Goal: Task Accomplishment & Management: Complete application form

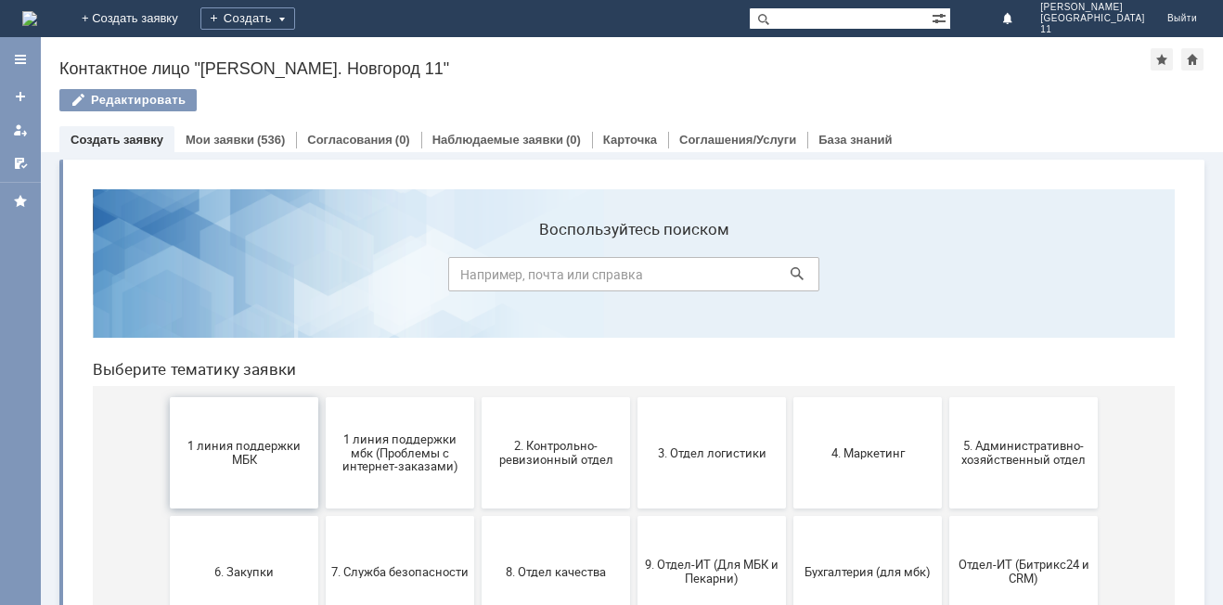
click at [213, 451] on span "1 линия поддержки МБК" at bounding box center [243, 453] width 137 height 28
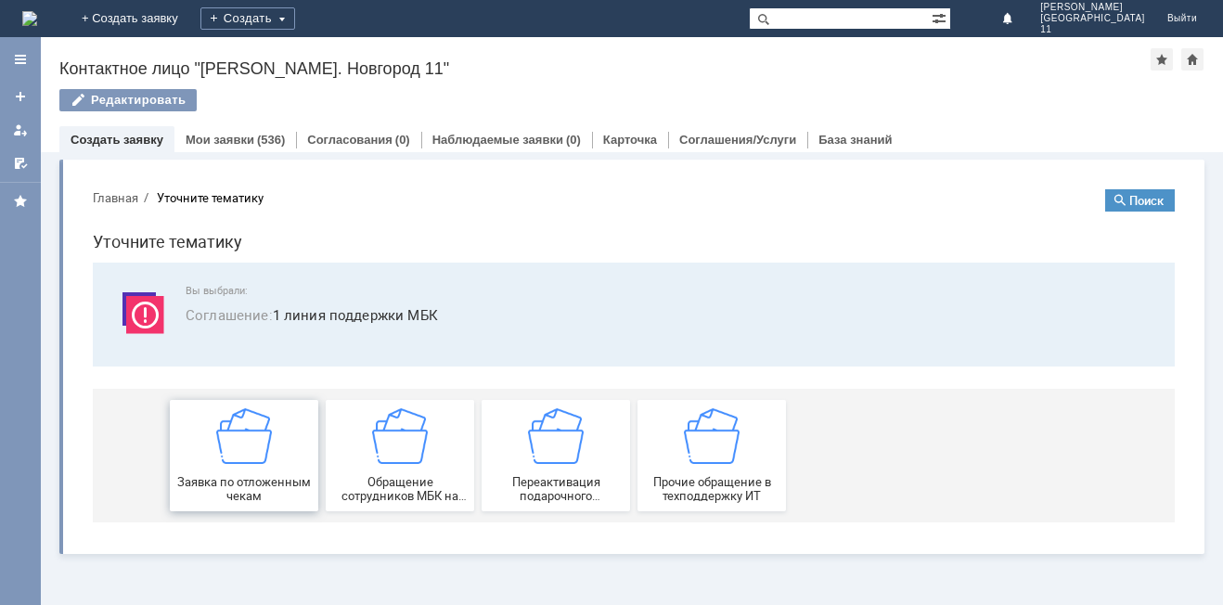
click at [246, 447] on img at bounding box center [244, 436] width 56 height 56
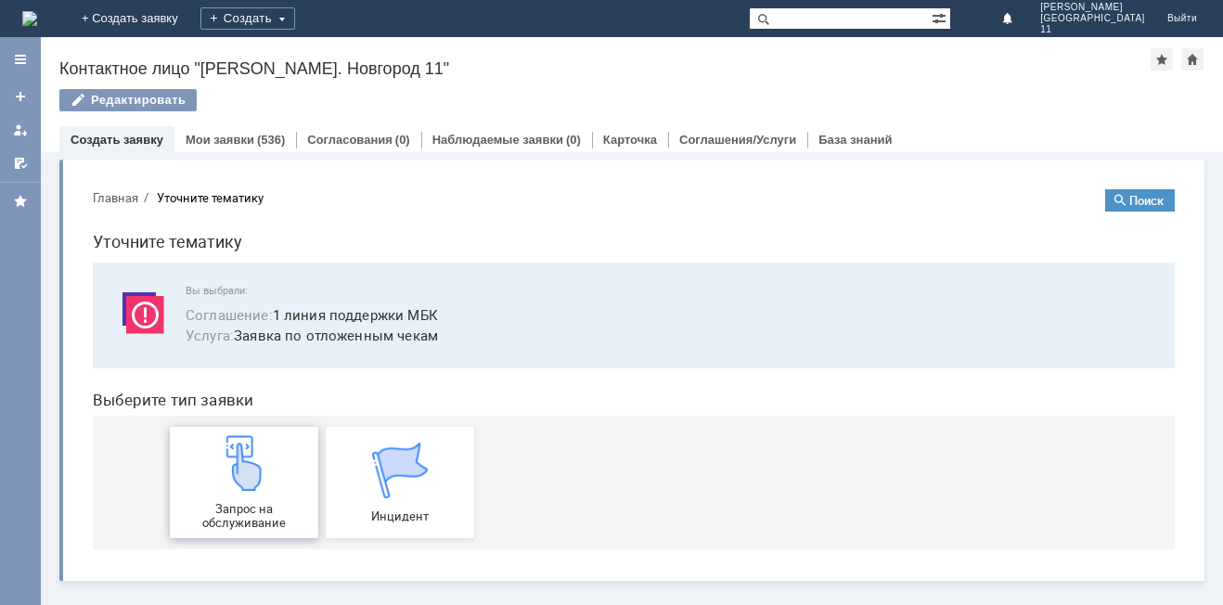
click at [247, 454] on img at bounding box center [244, 463] width 56 height 56
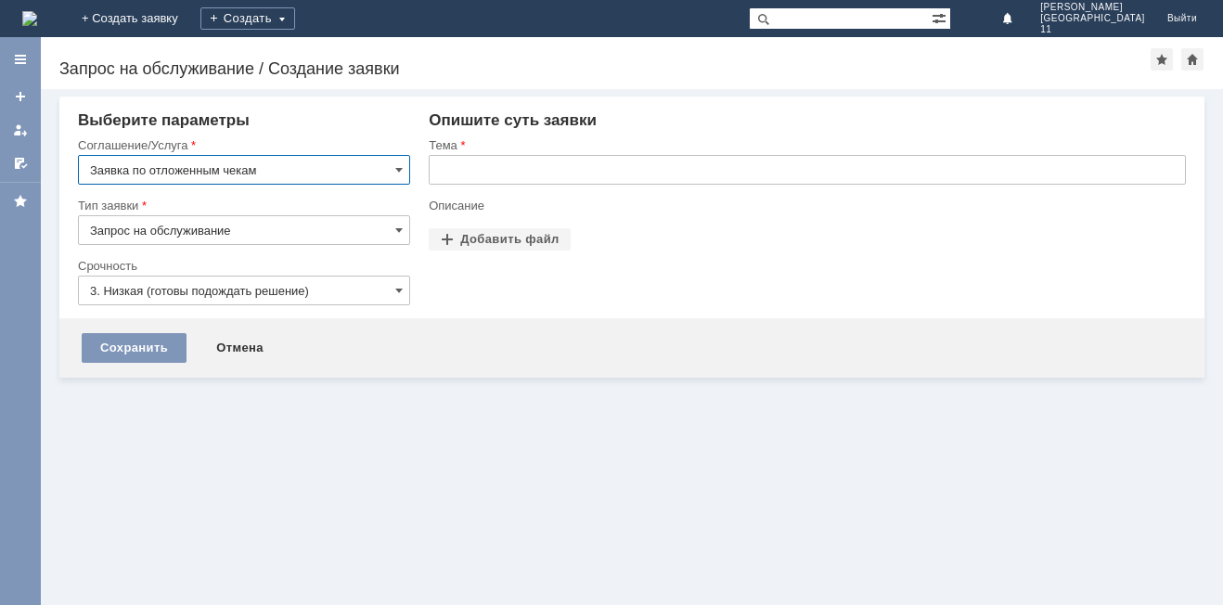
click at [469, 171] on input "text" at bounding box center [807, 170] width 757 height 30
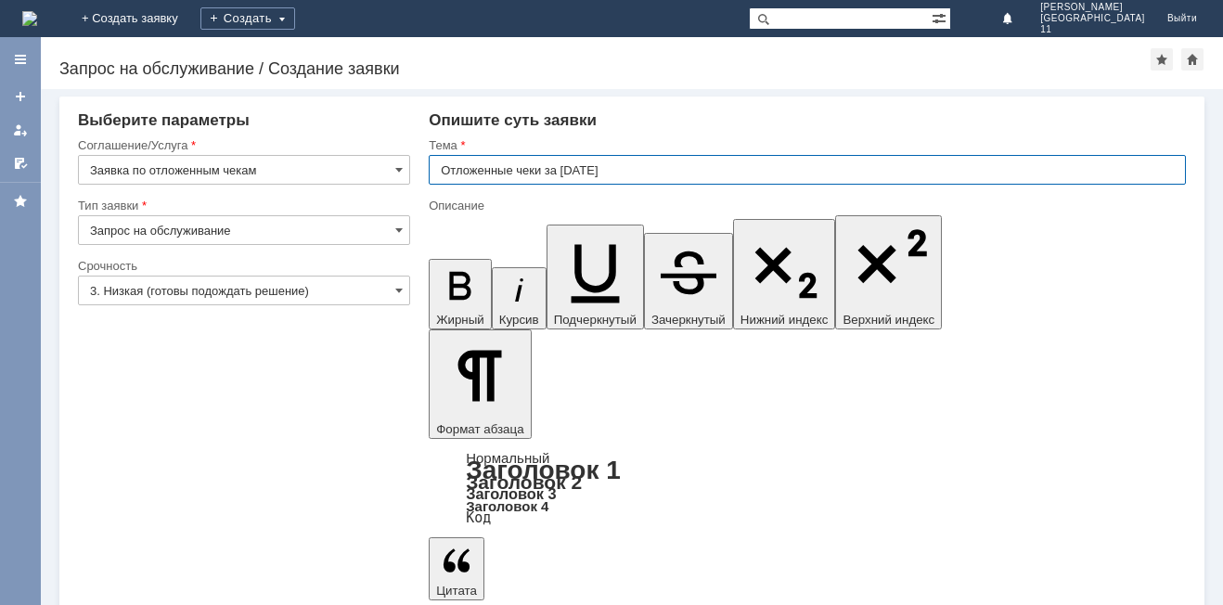
type input "Отложенные чеки за [DATE]"
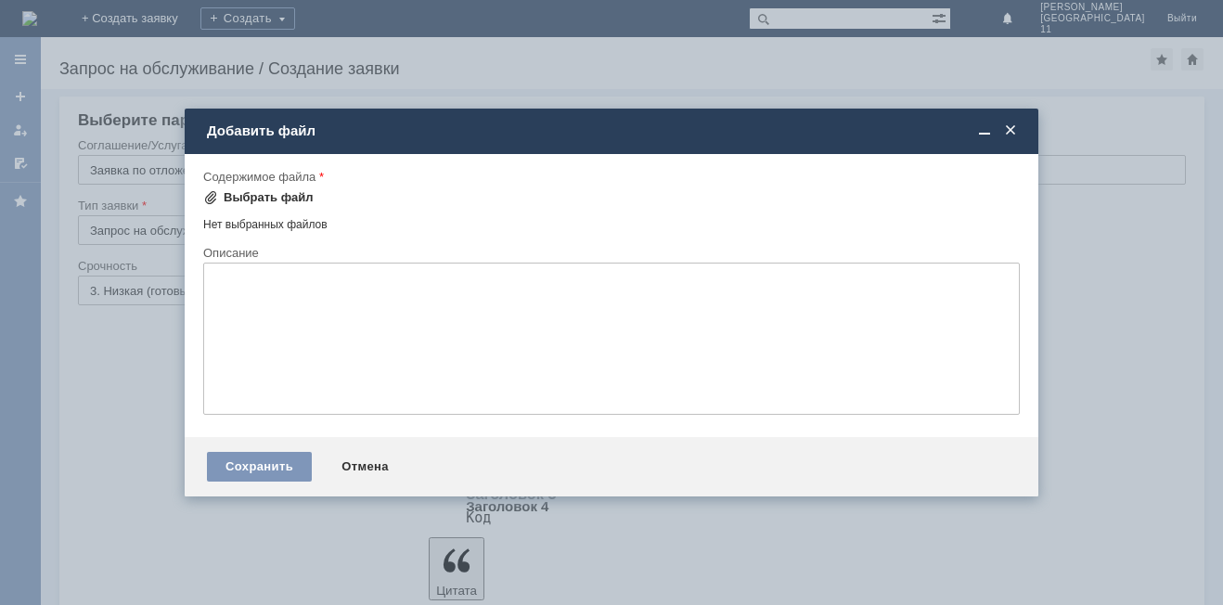
click at [253, 191] on div "Выбрать файл" at bounding box center [269, 197] width 90 height 15
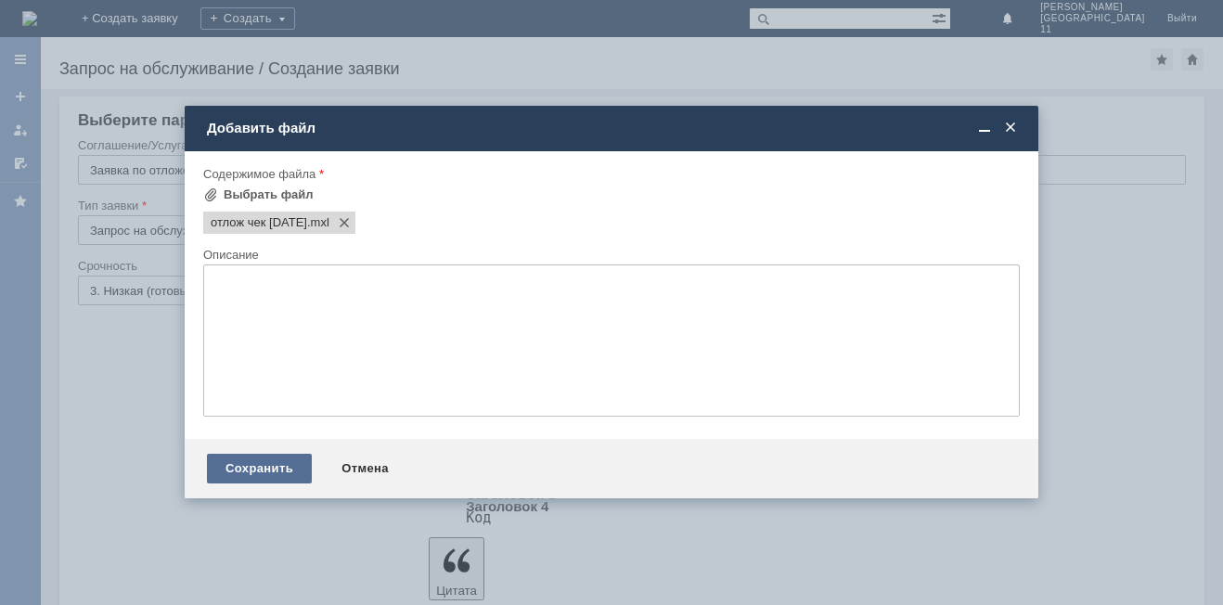
click at [248, 455] on div "Сохранить" at bounding box center [259, 469] width 105 height 30
